Goal: Transaction & Acquisition: Obtain resource

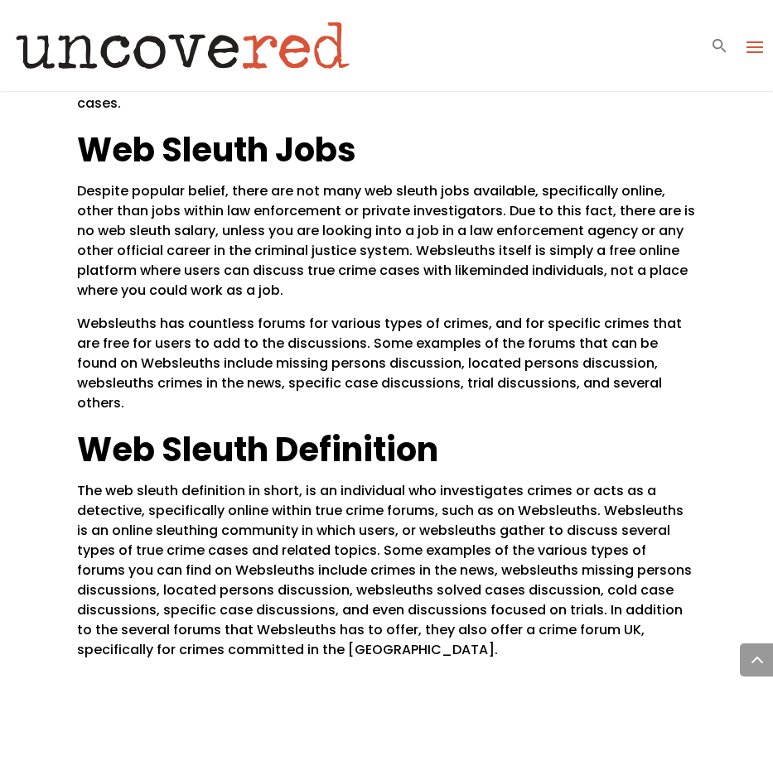
scroll to position [2909, 0]
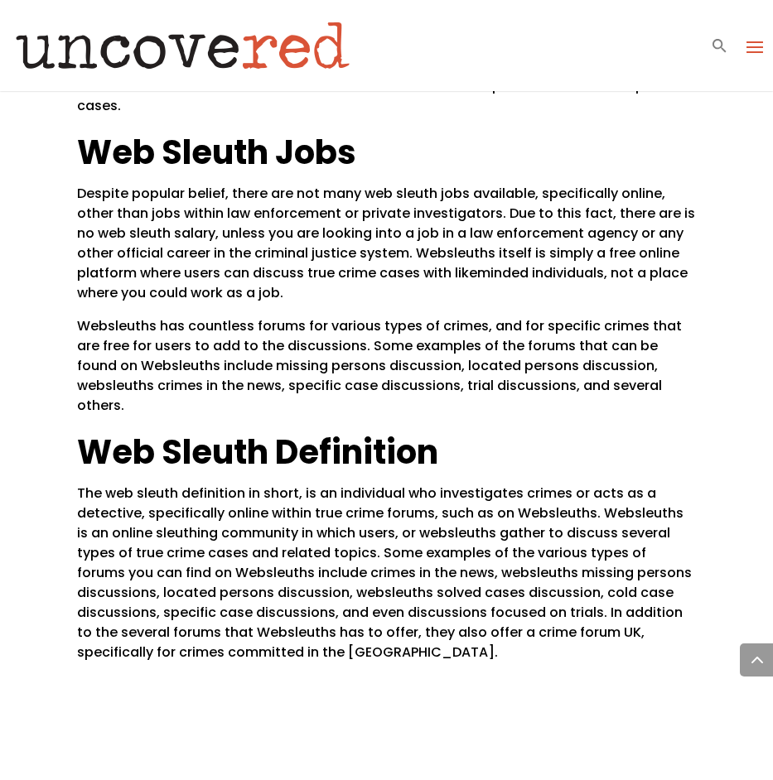
click at [208, 537] on span "The web sleuth definition in short, is an individual who investigates crimes or…" at bounding box center [384, 573] width 614 height 178
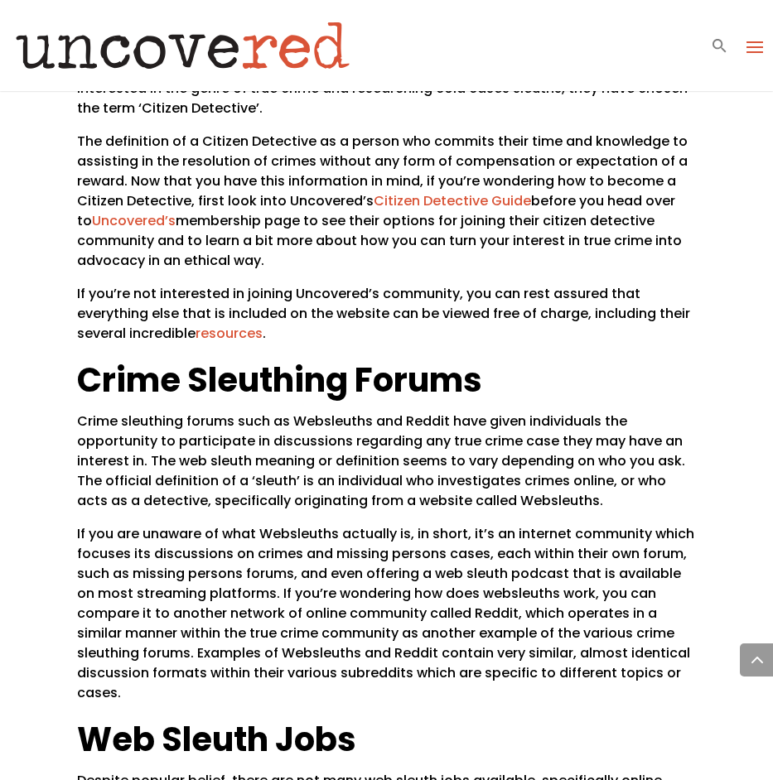
scroll to position [2321, 0]
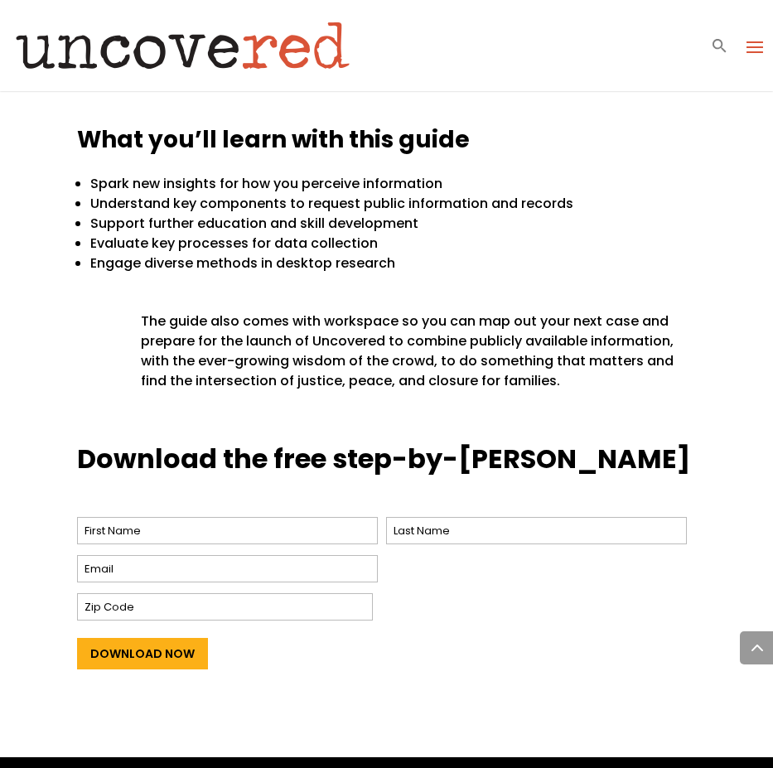
scroll to position [1041, 0]
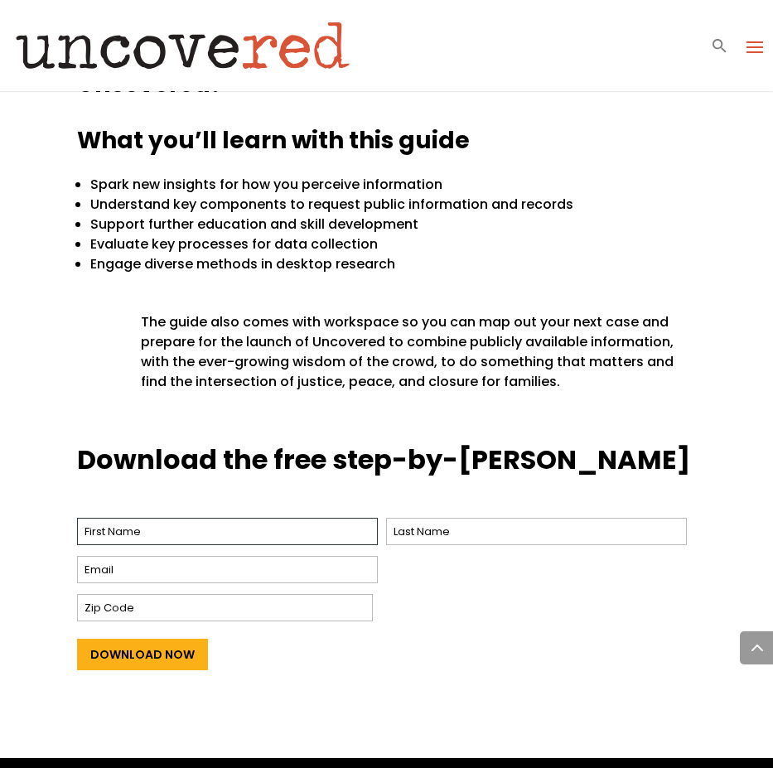
click at [253, 522] on input "First" at bounding box center [227, 531] width 301 height 27
type input "[PERSON_NAME]"
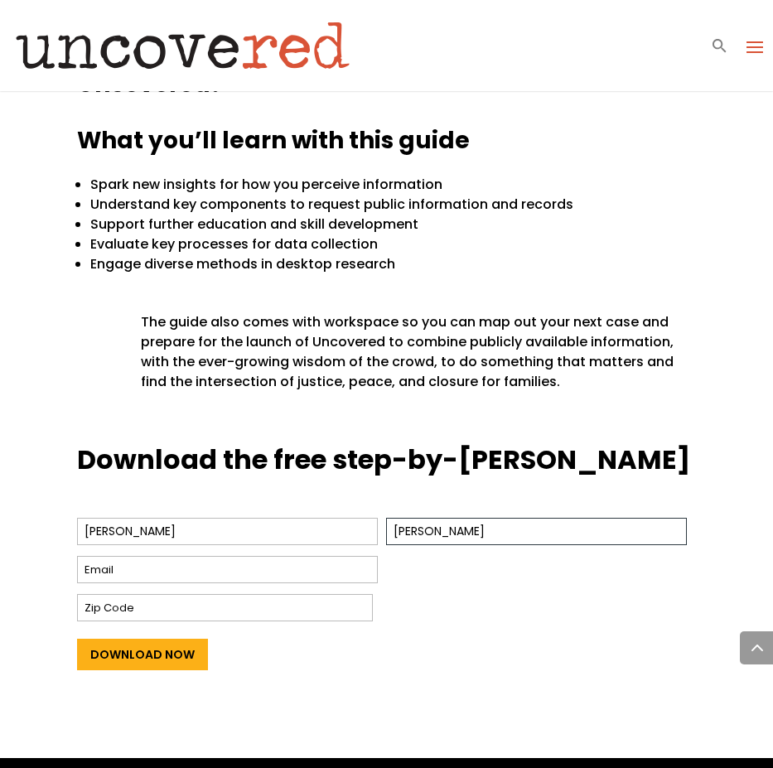
type input "[PERSON_NAME]"
click at [241, 566] on input "Email *" at bounding box center [227, 569] width 301 height 27
type input "e"
type input "[EMAIL_ADDRESS][DOMAIN_NAME]"
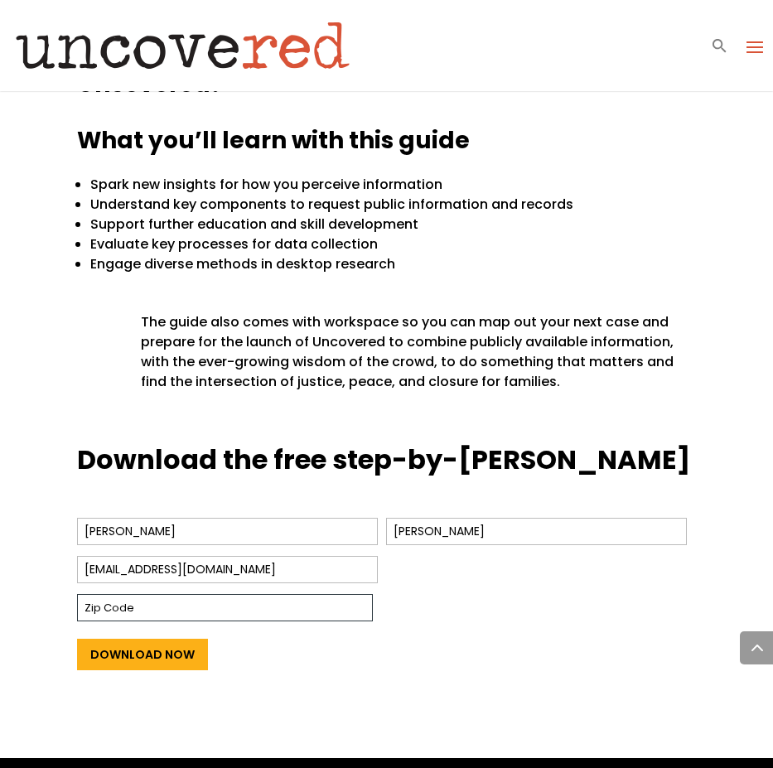
click at [105, 611] on input "Zip Code" at bounding box center [225, 607] width 296 height 27
type input "65301"
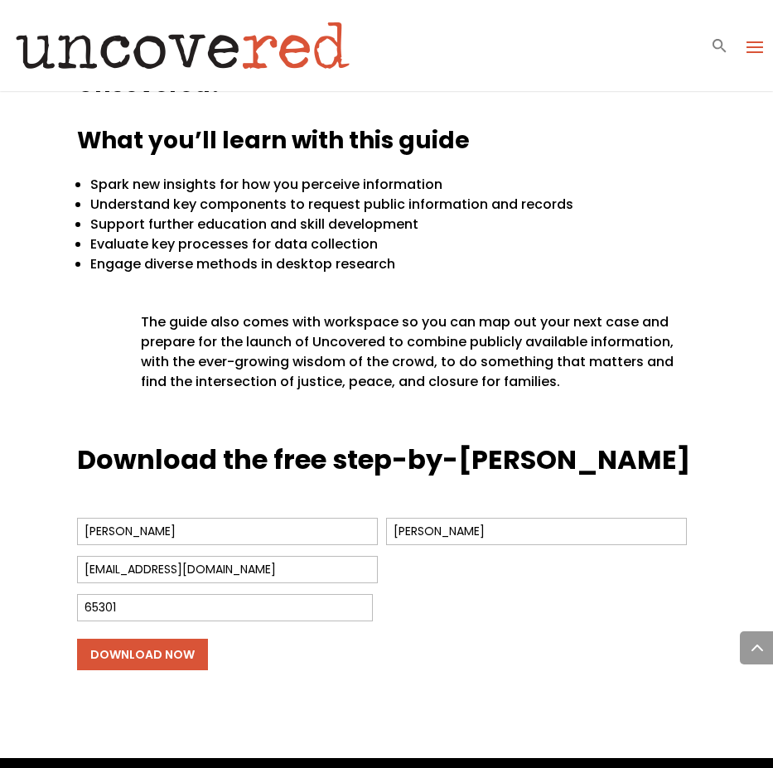
click at [134, 640] on input "Download Now" at bounding box center [142, 653] width 131 height 31
click at [165, 657] on input "Download Now" at bounding box center [142, 653] width 131 height 31
click at [152, 658] on input "Download Now" at bounding box center [142, 653] width 131 height 31
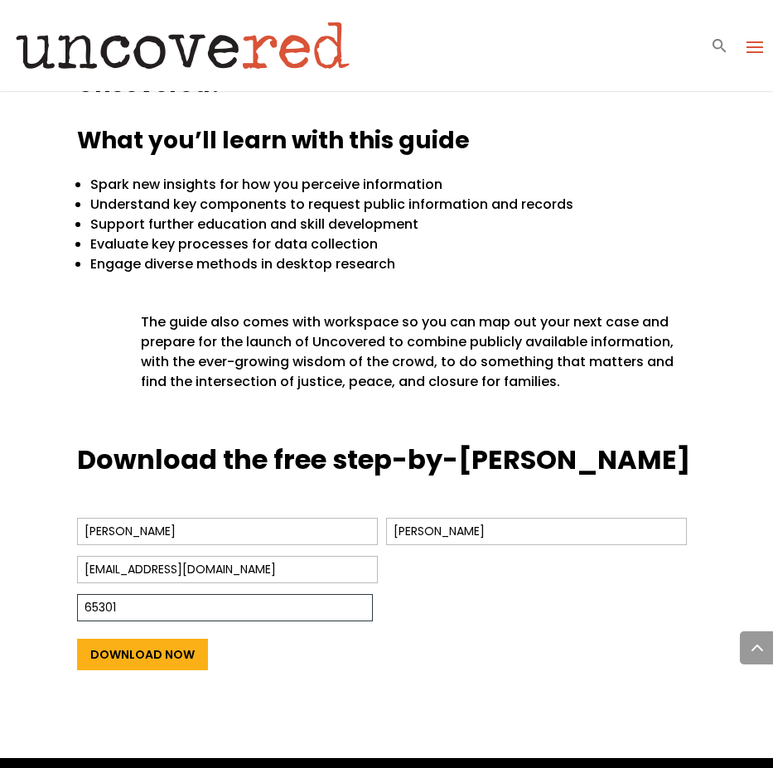
click at [208, 610] on input "65301" at bounding box center [225, 607] width 296 height 27
